Goal: Transaction & Acquisition: Book appointment/travel/reservation

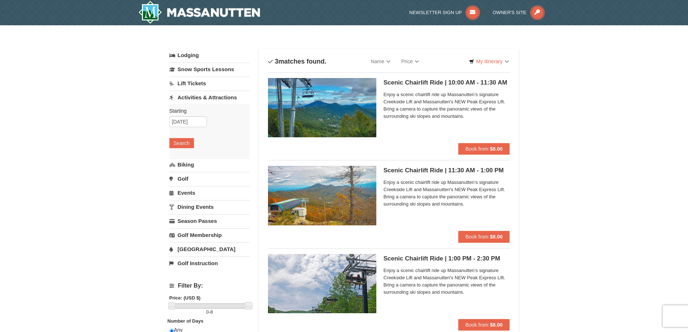
click at [449, 93] on span "Enjoy a scenic chairlift ride up Massanutten’s signature Creekside Lift and Mas…" at bounding box center [447, 105] width 126 height 29
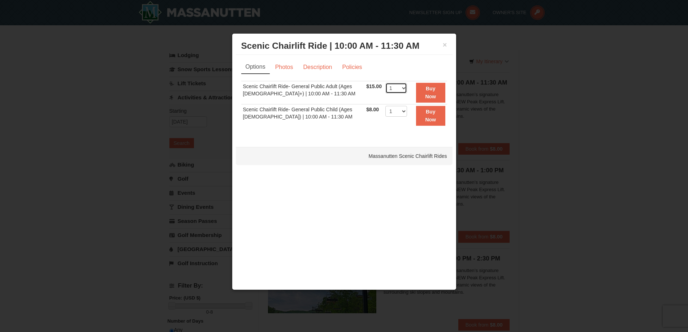
click at [399, 87] on select "1 2 3 4 5 6 7 8 9 10 11 12 13 14 15 16 17 18 19 20 21 22" at bounding box center [396, 88] width 22 height 11
select select "2"
click at [385, 83] on select "1 2 3 4 5 6 7 8 9 10 11 12 13 14 15 16 17 18 19 20 21 22" at bounding box center [396, 88] width 22 height 11
click at [427, 92] on button "Buy Now" at bounding box center [430, 93] width 29 height 20
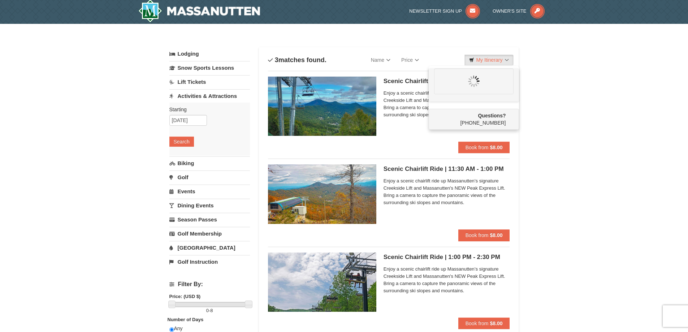
scroll to position [2, 0]
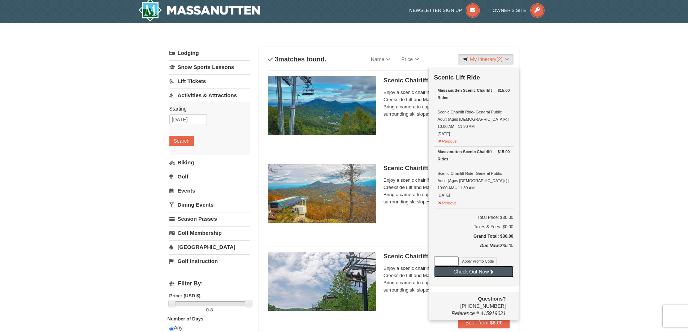
click at [486, 266] on button "Check Out Now" at bounding box center [473, 272] width 79 height 12
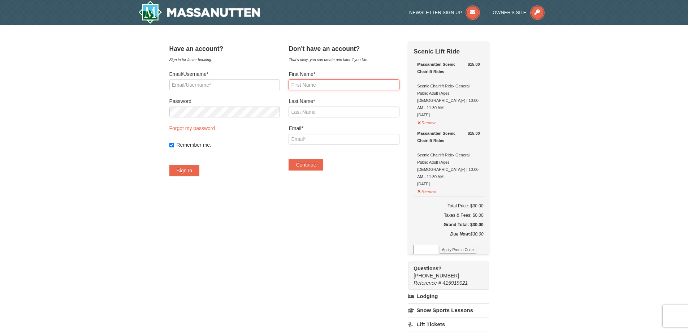
click at [324, 83] on input "First Name*" at bounding box center [344, 84] width 111 height 11
type input "Stuart"
type input "Condra"
type input "conworld77@yahoo.com"
click at [320, 167] on button "Continue" at bounding box center [306, 165] width 35 height 12
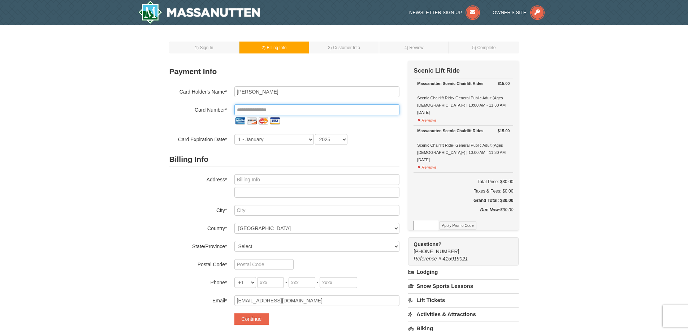
click at [275, 108] on input "tel" at bounding box center [316, 109] width 165 height 11
type input "**********"
select select "12"
select select "2029"
click at [277, 177] on input "text" at bounding box center [316, 179] width 165 height 11
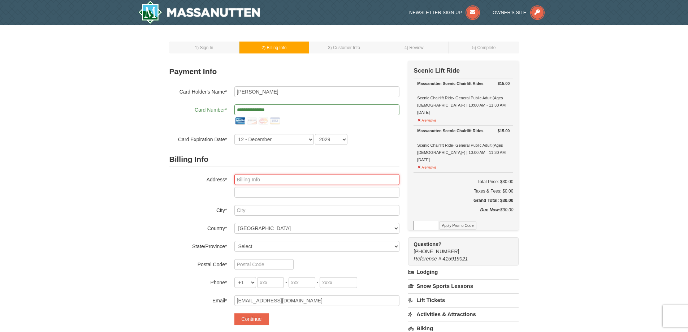
type input "10619 Centralia Station"
type input "Chester"
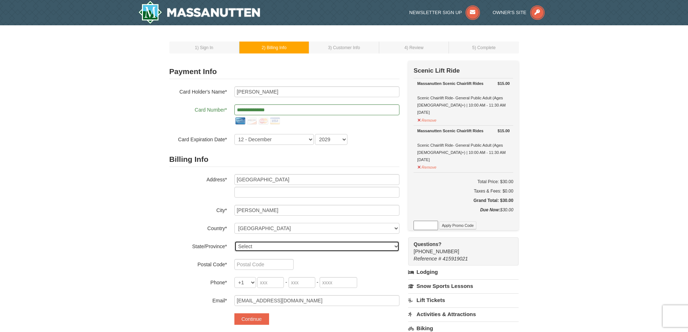
select select "VA"
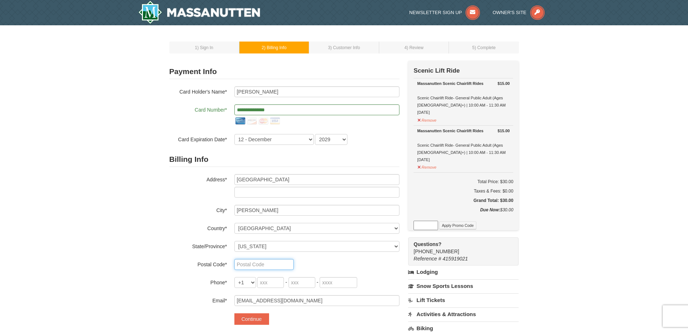
type input "23831"
type input "803"
type input "603"
type input "8355"
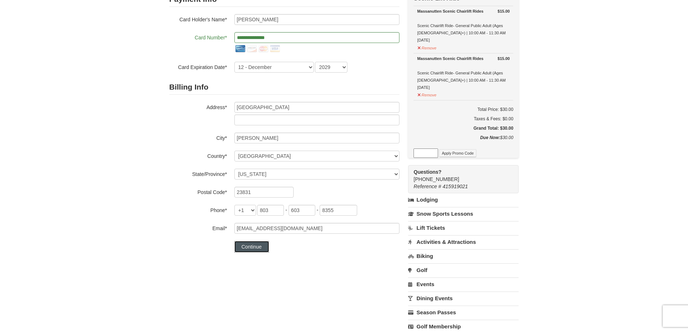
click at [245, 249] on button "Continue" at bounding box center [251, 247] width 35 height 12
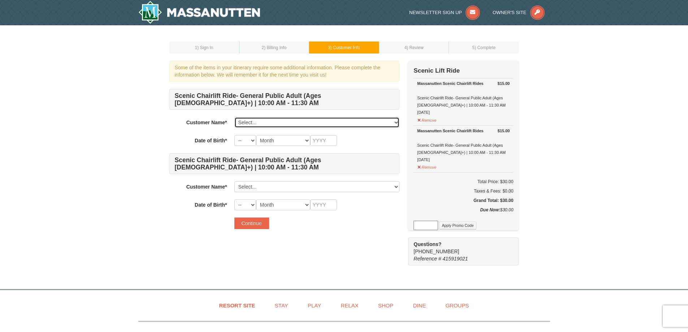
click at [304, 125] on select "Select... Stuart Condra Add New..." at bounding box center [316, 122] width 165 height 11
select select "28235689"
click at [234, 117] on select "Select... Stuart Condra Add New..." at bounding box center [316, 122] width 165 height 11
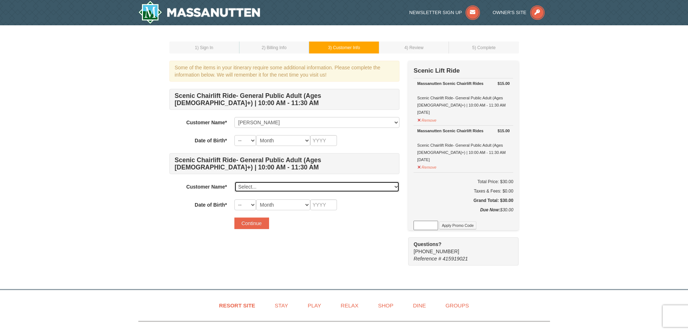
click at [287, 187] on select "Select... Stuart Condra Add New..." at bounding box center [316, 186] width 165 height 11
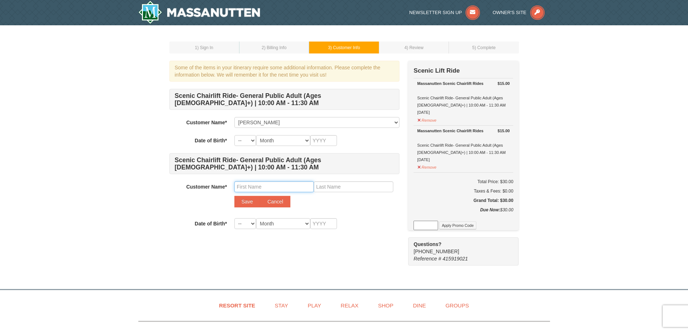
click at [264, 186] on input "text" at bounding box center [273, 186] width 79 height 11
type input "Robyn"
type input "Condra"
click at [248, 141] on select "-- 01 02 03 04 05 06 07 08 09 10 11 12 13 14 15 16 17 18 19 20 21 22 23 24 25 2…" at bounding box center [245, 140] width 22 height 11
select select "25"
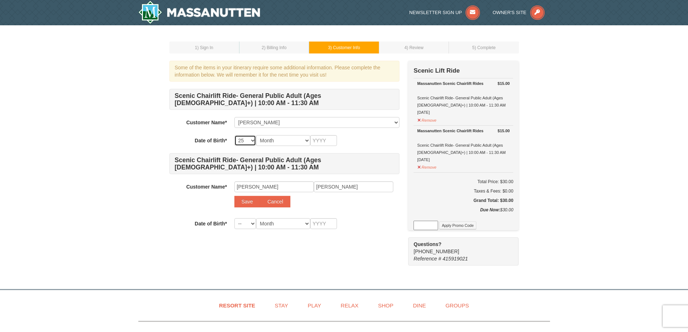
click at [234, 135] on select "-- 01 02 03 04 05 06 07 08 09 10 11 12 13 14 15 16 17 18 19 20 21 22 23 24 25 2…" at bounding box center [245, 140] width 22 height 11
click at [302, 140] on select "Month January February March April May June July August September October Novem…" at bounding box center [283, 140] width 54 height 11
select select "10"
click at [256, 135] on select "Month January February March April May June July August September October Novem…" at bounding box center [283, 140] width 54 height 11
click at [328, 140] on input "text" at bounding box center [323, 140] width 27 height 11
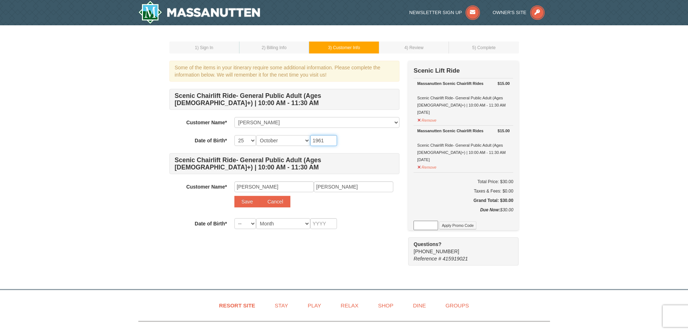
type input "1961"
click at [248, 225] on select "-- 01 02 03 04 05 06 07 08 09 10 11 12 13 14 15 16 17 18 19 20 21 22 23 24 25 2…" at bounding box center [245, 223] width 22 height 11
select select "13"
click at [234, 218] on select "-- 01 02 03 04 05 06 07 08 09 10 11 12 13 14 15 16 17 18 19 20 21 22 23 24 25 2…" at bounding box center [245, 223] width 22 height 11
click at [274, 223] on select "Month January February March April May June July August September October Novem…" at bounding box center [283, 223] width 54 height 11
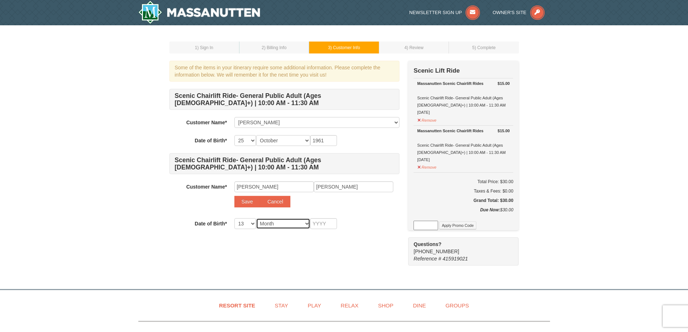
select select "12"
click at [256, 218] on select "Month January February March April May June July August September October Novem…" at bounding box center [283, 223] width 54 height 11
click at [318, 226] on input "text" at bounding box center [323, 223] width 27 height 11
type input "1961"
click at [371, 208] on div "Customer Name* Select... Stuart Condra Add New... Robyn Condra Save Cancel" at bounding box center [284, 196] width 230 height 30
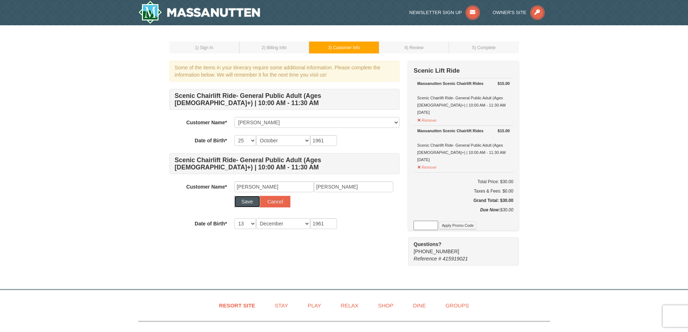
click at [244, 203] on button "Save" at bounding box center [247, 202] width 26 height 12
select select
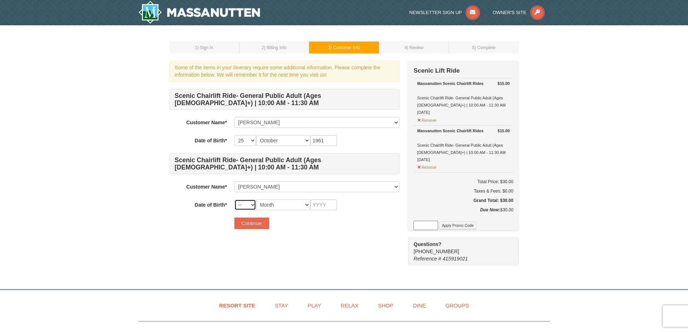
click at [255, 205] on select "-- 01 02 03 04 05 06 07 08 09 10 11 12 13 14 15 16 17 18 19 20 21 22 23 24 25 2…" at bounding box center [245, 204] width 22 height 11
select select "13"
click at [234, 199] on select "-- 01 02 03 04 05 06 07 08 09 10 11 12 13 14 15 16 17 18 19 20 21 22 23 24 25 2…" at bounding box center [245, 204] width 22 height 11
click at [297, 202] on select "Month January February March April May June July August September October Novem…" at bounding box center [283, 204] width 54 height 11
select select "12"
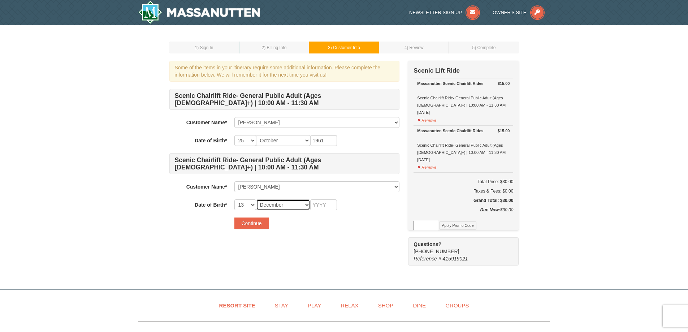
click at [256, 199] on select "Month January February March April May June July August September October Novem…" at bounding box center [283, 204] width 54 height 11
click at [323, 208] on input "text" at bounding box center [323, 204] width 27 height 11
type input "1961"
click at [251, 226] on button "Continue" at bounding box center [251, 223] width 35 height 12
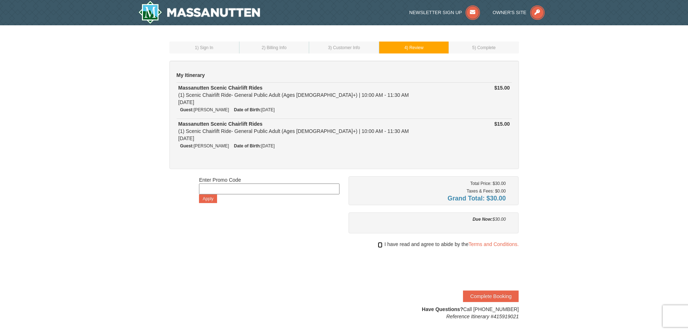
click at [379, 245] on input "checkbox" at bounding box center [380, 245] width 5 height 6
checkbox input "true"
click at [503, 294] on button "Complete Booking" at bounding box center [491, 296] width 56 height 12
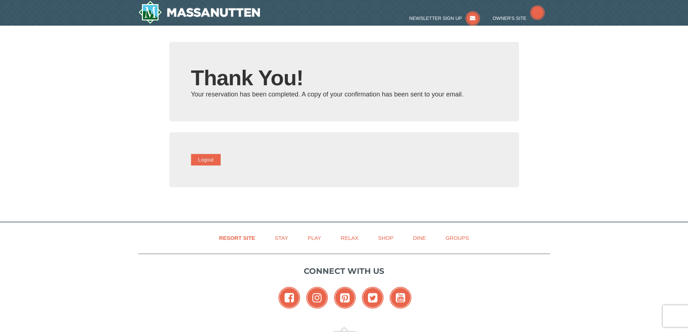
type input "[EMAIL_ADDRESS][DOMAIN_NAME]"
